Goal: Entertainment & Leisure: Consume media (video, audio)

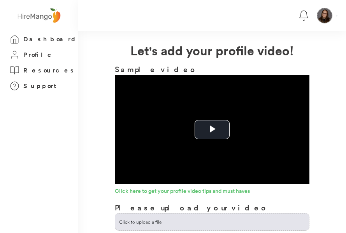
scroll to position [101, 0]
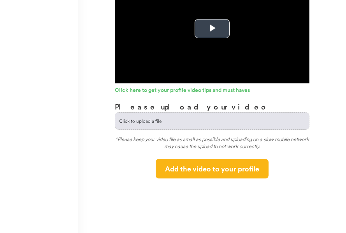
click at [212, 29] on span "Video Player" at bounding box center [212, 29] width 0 height 0
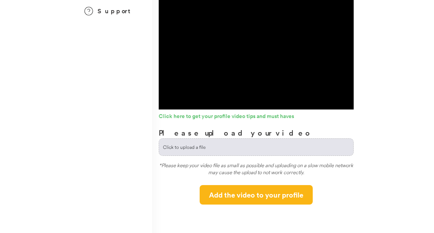
scroll to position [0, 0]
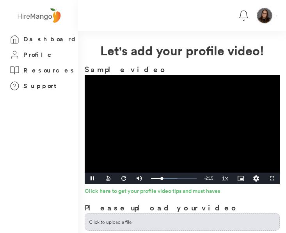
click at [178, 134] on video "Video Player" at bounding box center [182, 130] width 195 height 110
click at [193, 147] on video "Video Player" at bounding box center [182, 130] width 195 height 110
click at [189, 120] on video "Video Player" at bounding box center [182, 130] width 195 height 110
click at [163, 129] on video "Video Player" at bounding box center [182, 130] width 195 height 110
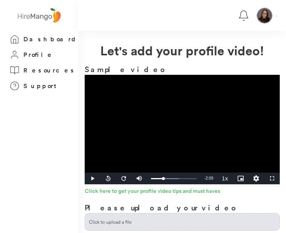
click at [178, 132] on video "Video Player" at bounding box center [182, 130] width 195 height 110
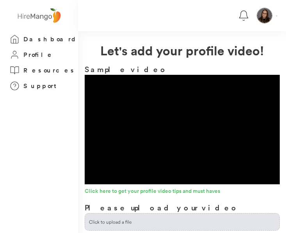
click at [178, 132] on video "Video Player" at bounding box center [182, 130] width 195 height 110
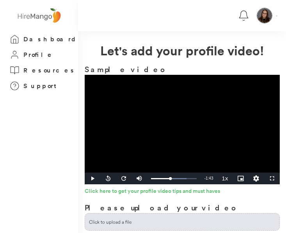
click at [161, 101] on video "Video Player" at bounding box center [182, 130] width 195 height 110
click at [161, 130] on video "Video Player" at bounding box center [182, 130] width 195 height 110
click at [155, 125] on video "Video Player" at bounding box center [182, 130] width 195 height 110
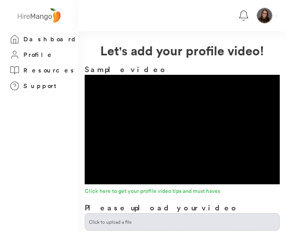
click at [180, 127] on video "Video Player" at bounding box center [182, 130] width 195 height 110
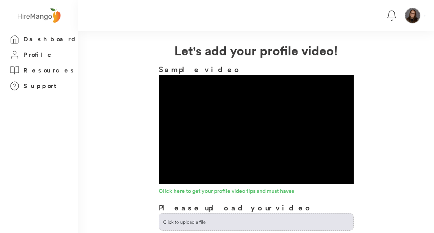
click at [81, 87] on div "**********" at bounding box center [256, 160] width 356 height 239
